Goal: Task Accomplishment & Management: Complete application form

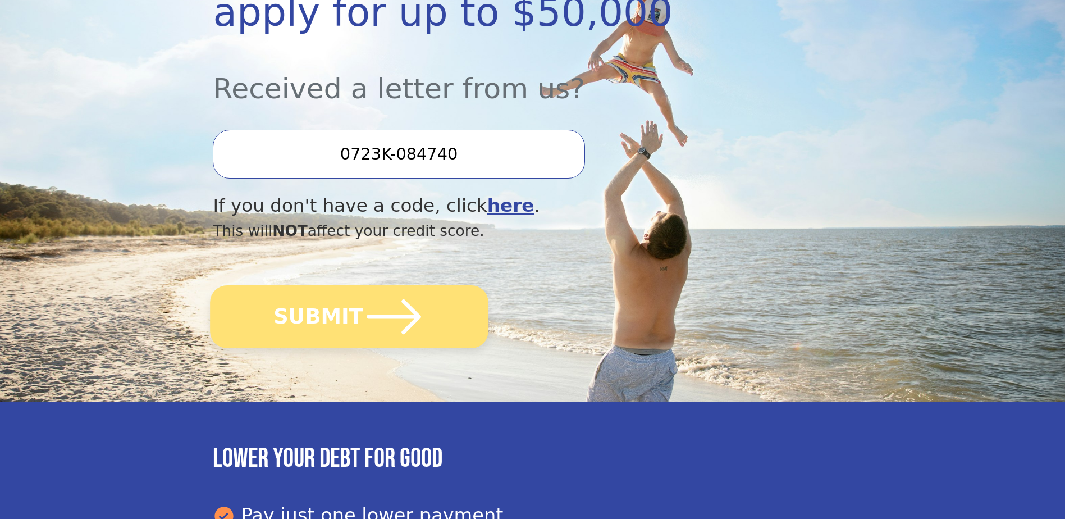
scroll to position [281, 0]
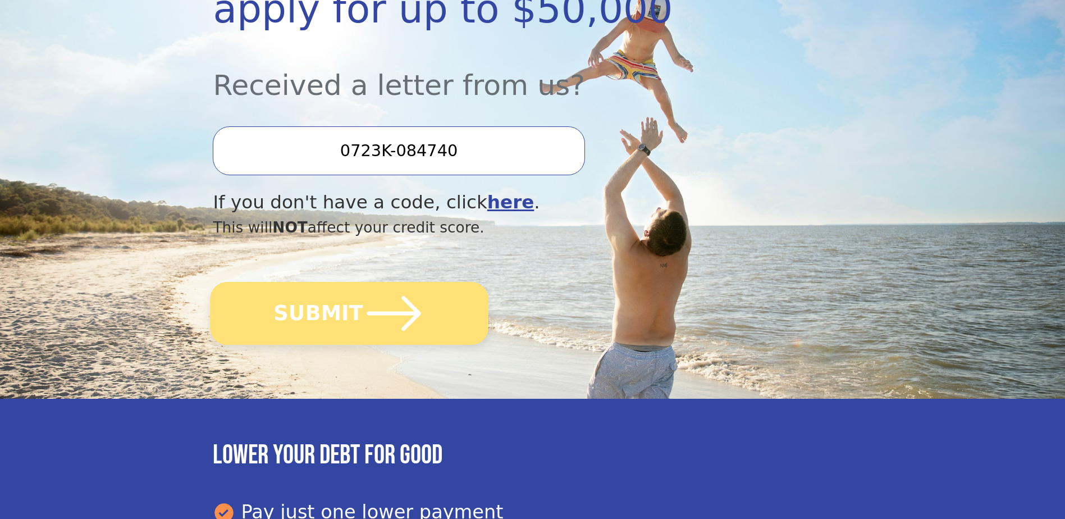
click at [387, 333] on icon "submit" at bounding box center [394, 313] width 62 height 62
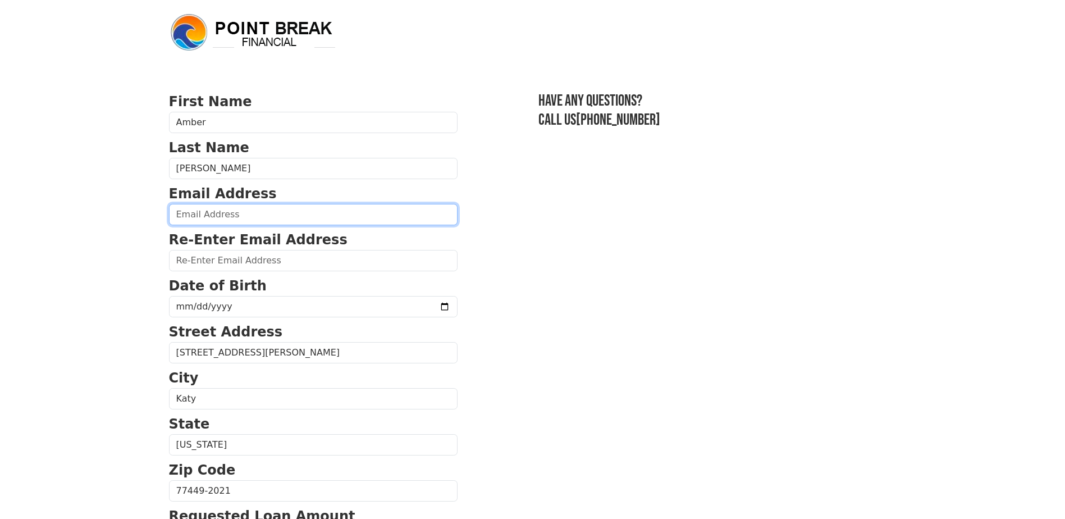
click at [261, 220] on input "email" at bounding box center [313, 214] width 289 height 21
type input "[EMAIL_ADDRESS][DOMAIN_NAME]"
type input "[PHONE_NUMBER]"
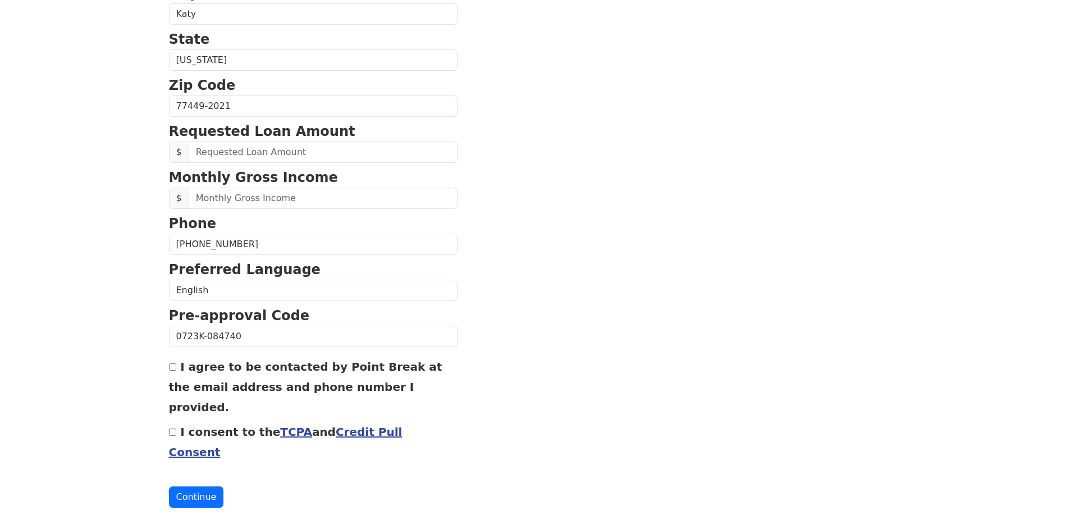
scroll to position [388, 0]
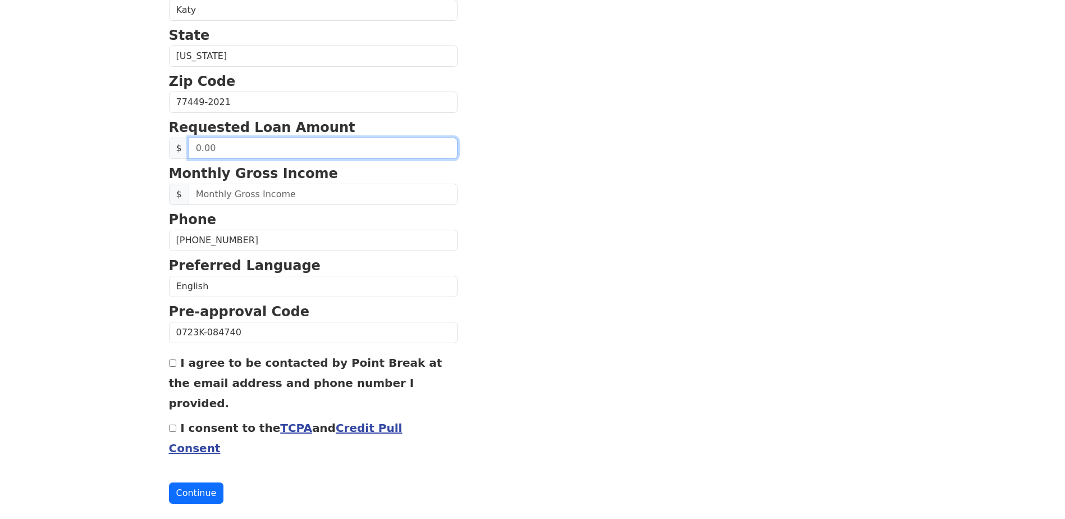
click at [344, 159] on input "text" at bounding box center [323, 148] width 269 height 21
type input "15,000.00"
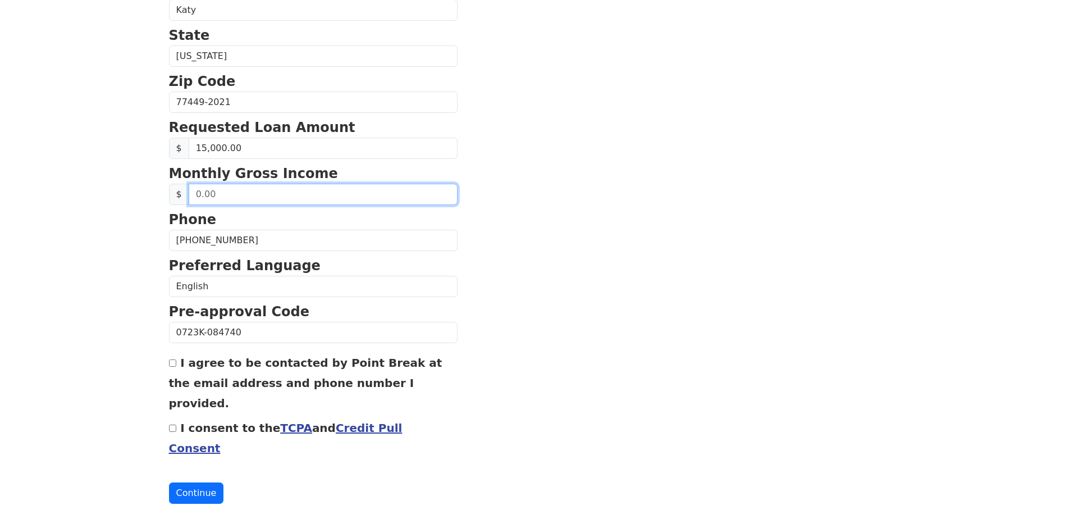
click at [296, 205] on input "text" at bounding box center [323, 194] width 269 height 21
type input "9,000.00"
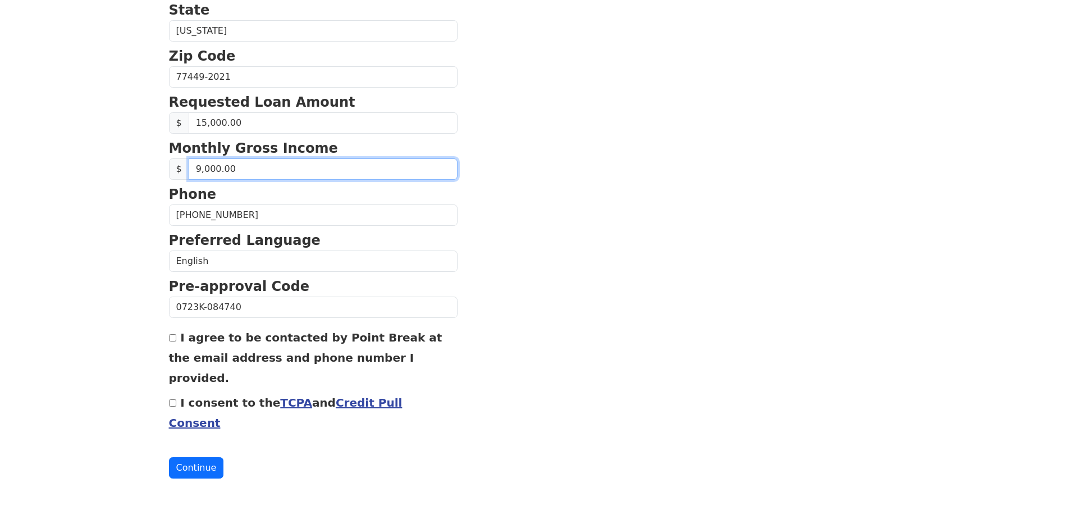
scroll to position [439, 0]
click at [171, 335] on input "I agree to be contacted by Point Break at the email address and phone number I …" at bounding box center [172, 337] width 7 height 7
checkbox input "true"
click at [172, 400] on input "I consent to the TCPA and Credit Pull Consent" at bounding box center [172, 402] width 7 height 7
checkbox input "true"
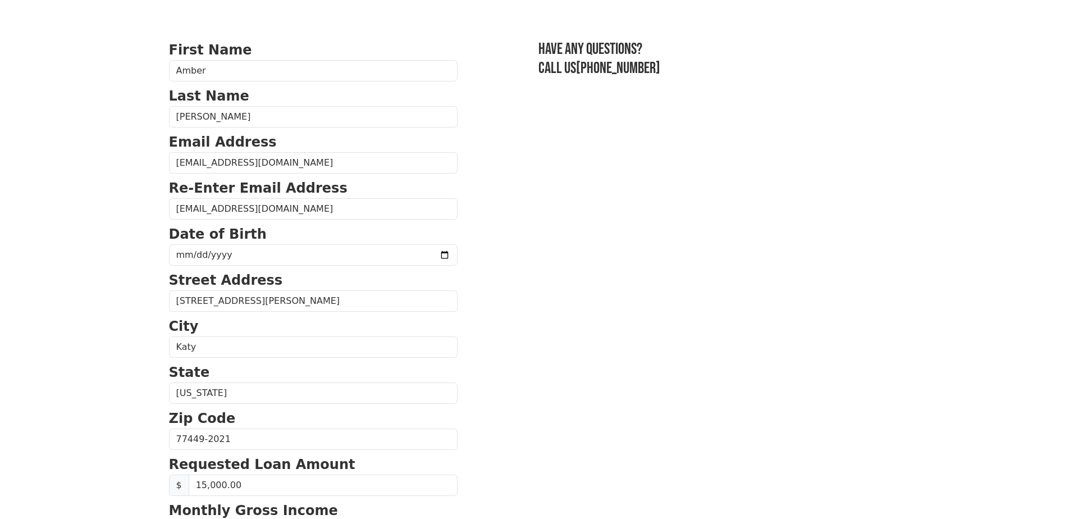
scroll to position [46, 0]
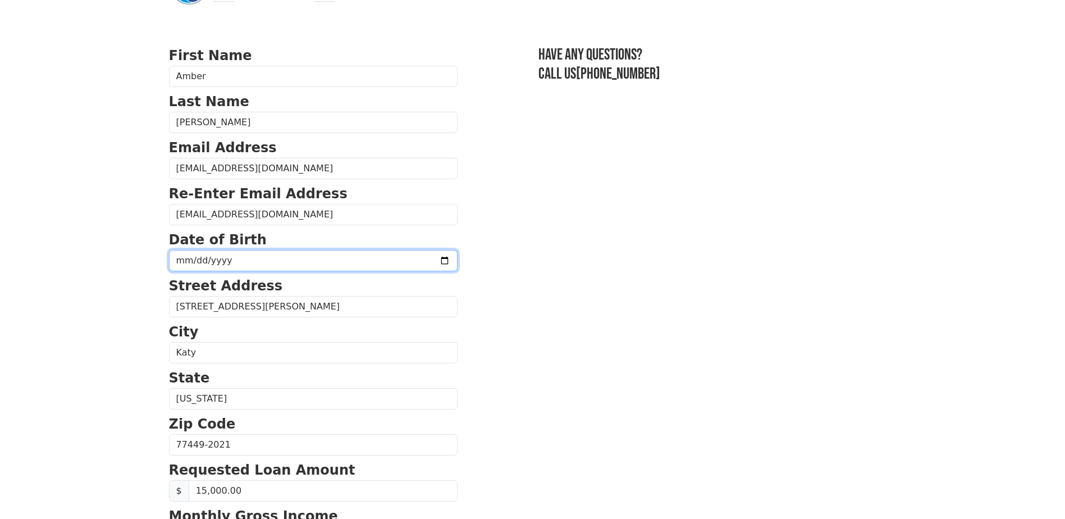
click at [244, 265] on input "date" at bounding box center [313, 260] width 289 height 21
type input "[DATE]"
click at [629, 269] on section "First Name [PERSON_NAME] Last Name [PERSON_NAME] Email Address [EMAIL_ADDRESS][…" at bounding box center [533, 445] width 728 height 801
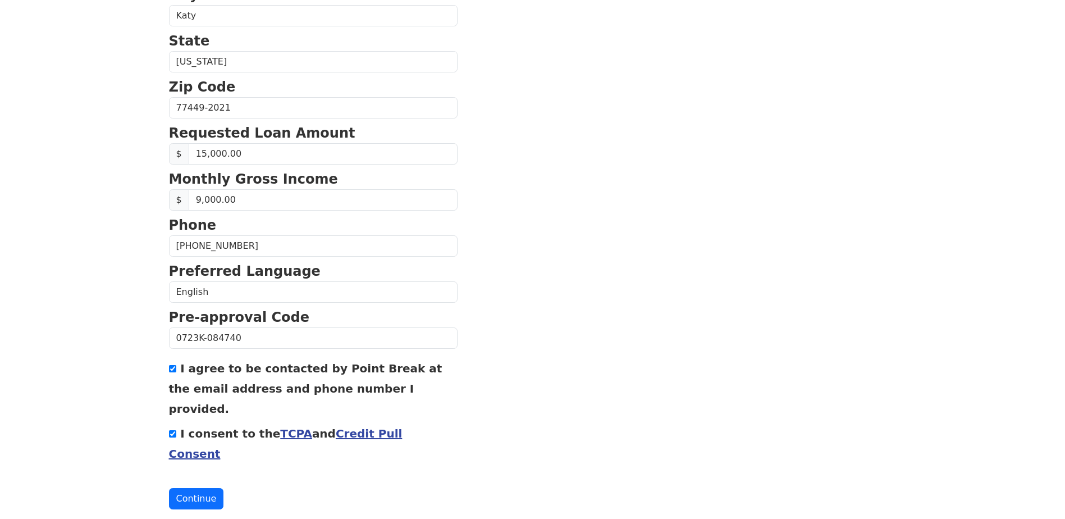
scroll to position [439, 0]
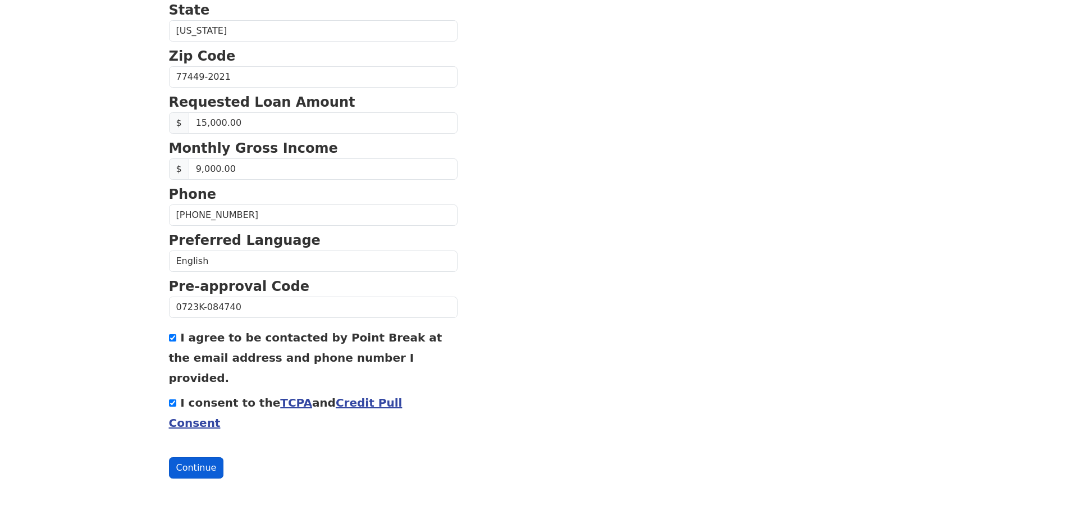
click at [211, 465] on button "Continue" at bounding box center [196, 467] width 55 height 21
